Goal: Information Seeking & Learning: Learn about a topic

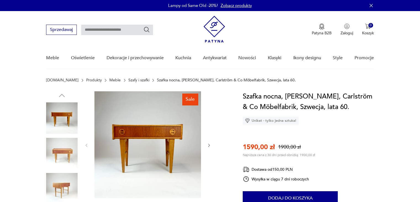
click at [93, 30] on input "text" at bounding box center [117, 30] width 72 height 10
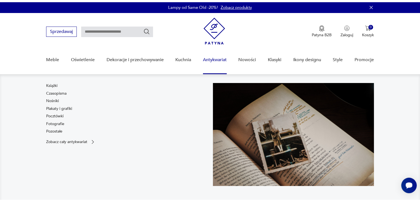
scroll to position [28, 0]
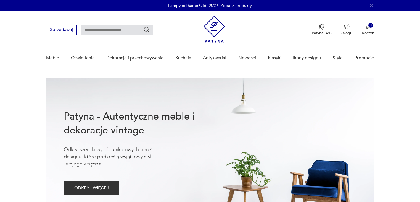
click at [124, 26] on input "text" at bounding box center [117, 30] width 72 height 10
type input "*******"
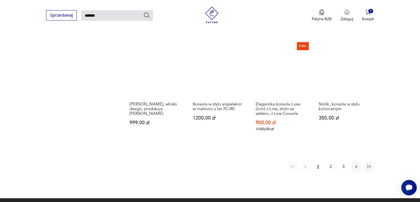
scroll to position [406, 0]
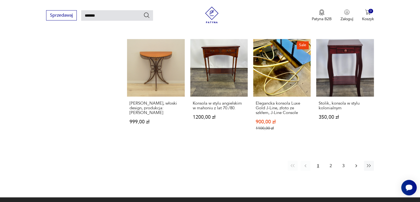
click at [352, 160] on button "button" at bounding box center [356, 165] width 10 height 10
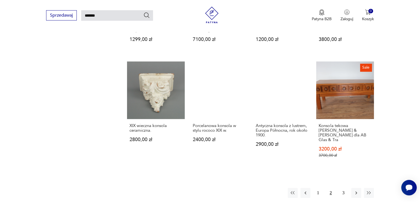
scroll to position [406, 0]
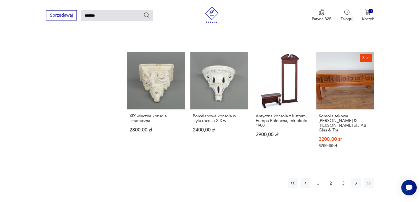
click at [345, 178] on button "3" at bounding box center [344, 183] width 10 height 10
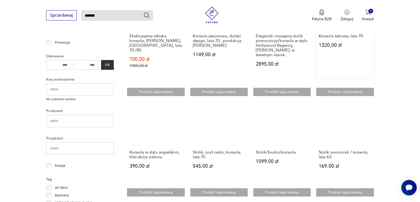
scroll to position [158, 0]
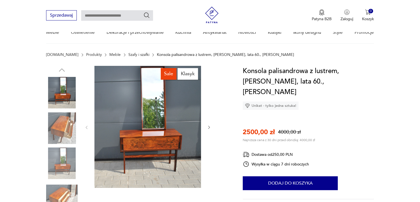
scroll to position [55, 0]
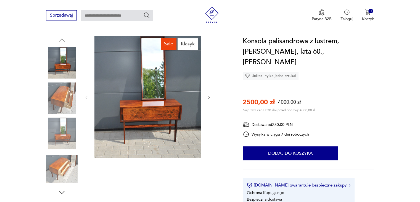
click at [208, 98] on icon "button" at bounding box center [209, 97] width 5 height 5
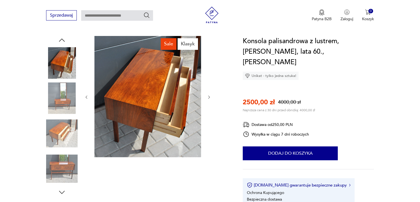
click at [208, 98] on icon "button" at bounding box center [209, 97] width 5 height 5
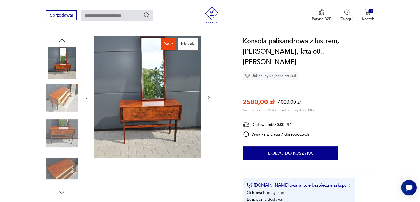
scroll to position [0, 0]
click at [54, 160] on img at bounding box center [61, 168] width 31 height 31
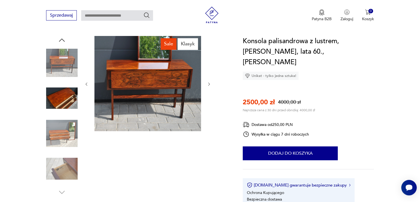
click at [64, 152] on div at bounding box center [61, 116] width 31 height 138
click at [61, 130] on img at bounding box center [61, 132] width 31 height 31
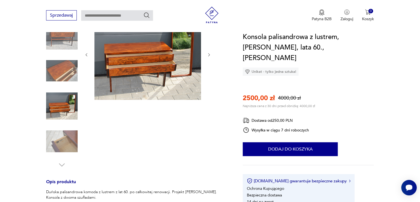
scroll to position [83, 0]
click at [64, 136] on img at bounding box center [61, 140] width 31 height 31
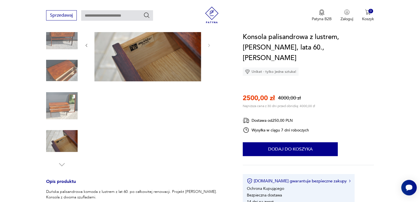
click at [64, 93] on img at bounding box center [61, 105] width 31 height 31
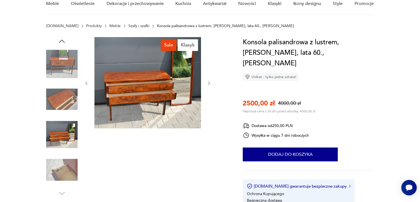
scroll to position [0, 0]
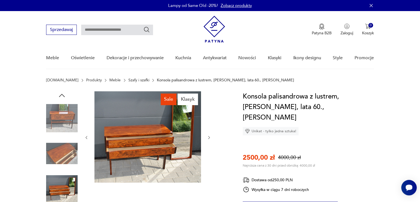
click at [62, 95] on icon "button" at bounding box center [62, 95] width 8 height 8
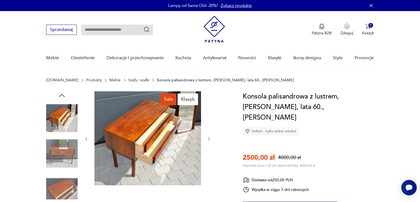
click at [62, 95] on icon "button" at bounding box center [62, 95] width 8 height 8
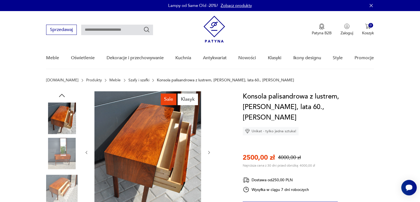
click at [62, 95] on icon "button" at bounding box center [62, 95] width 8 height 8
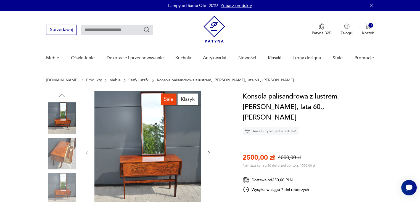
click at [66, 115] on img at bounding box center [61, 117] width 31 height 31
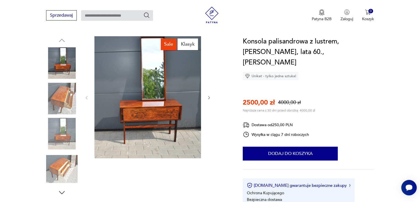
scroll to position [55, 0]
